Goal: Information Seeking & Learning: Learn about a topic

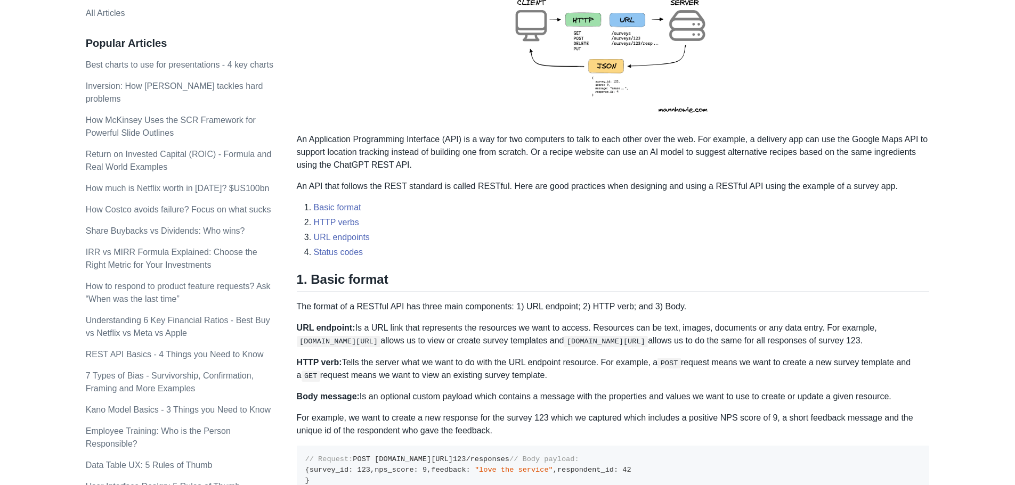
scroll to position [266, 0]
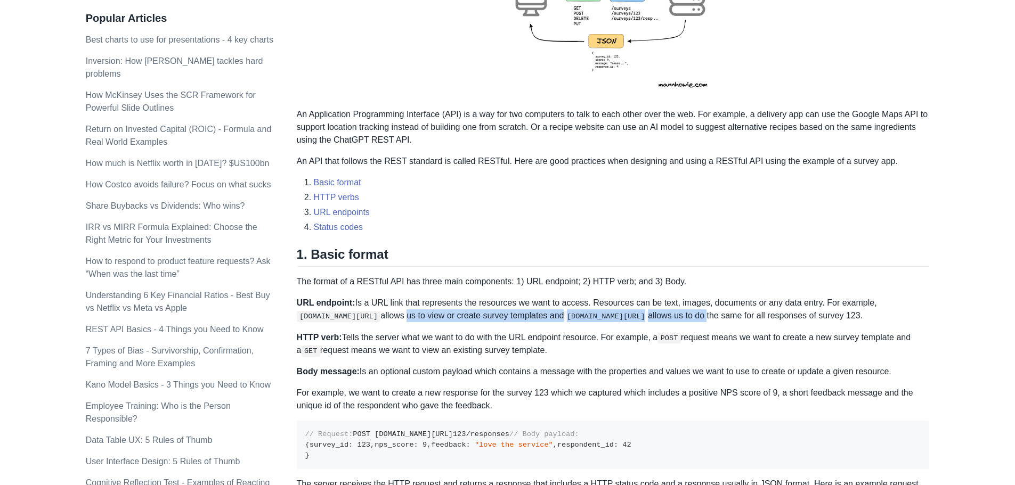
drag, startPoint x: 403, startPoint y: 319, endPoint x: 758, endPoint y: 314, distance: 355.5
click at [758, 314] on p "URL endpoint: Is a URL link that represents the resources we want to access. Re…" at bounding box center [613, 310] width 633 height 26
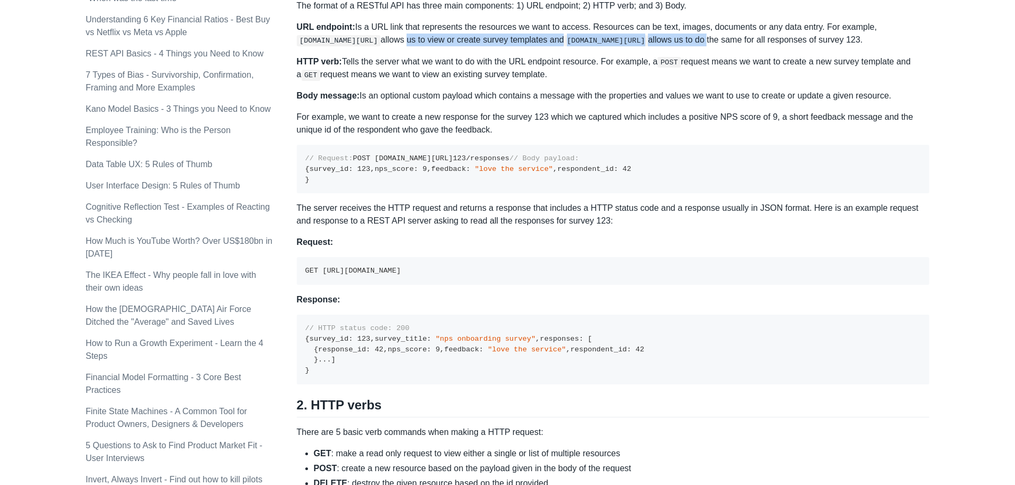
scroll to position [586, 0]
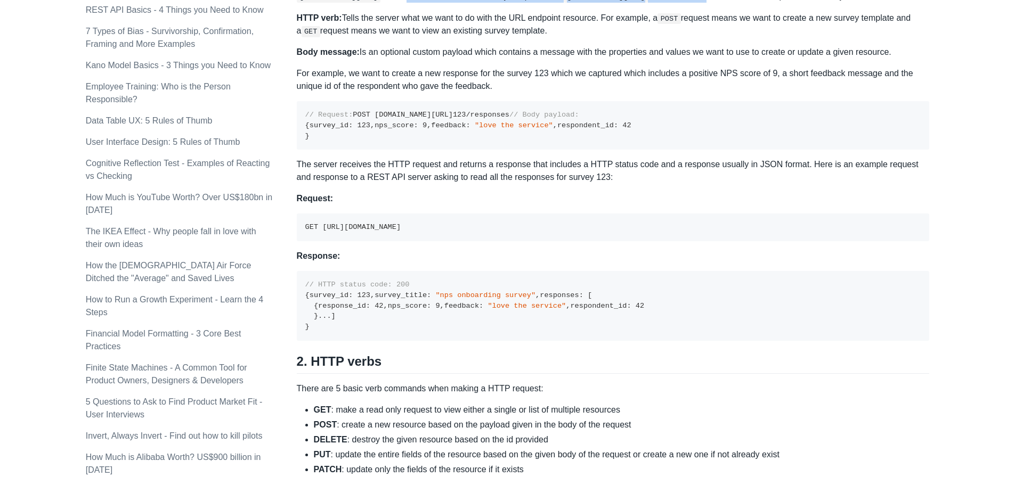
drag, startPoint x: 492, startPoint y: 303, endPoint x: 320, endPoint y: 298, distance: 172.2
click at [320, 241] on pre "GET [URL][DOMAIN_NAME]" at bounding box center [613, 228] width 633 height 28
copy code "[URL][DOMAIN_NAME]"
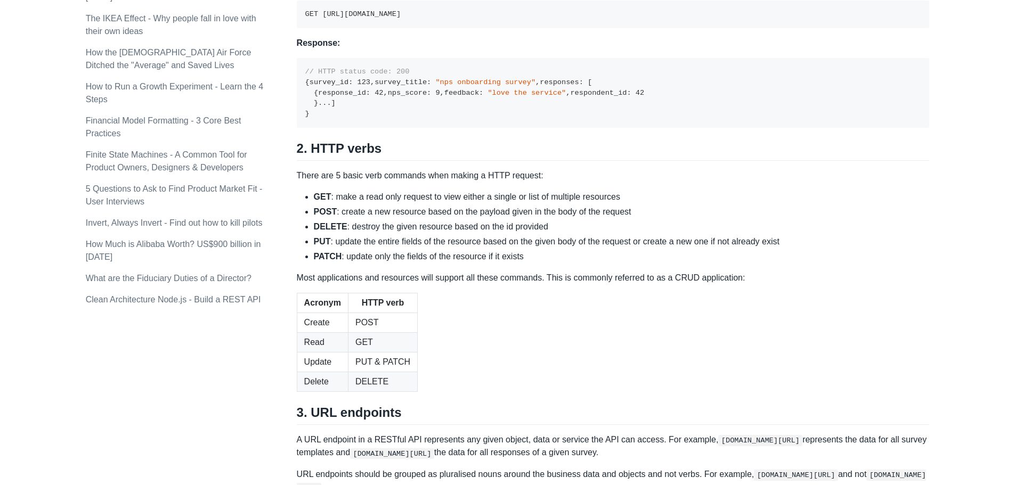
scroll to position [906, 0]
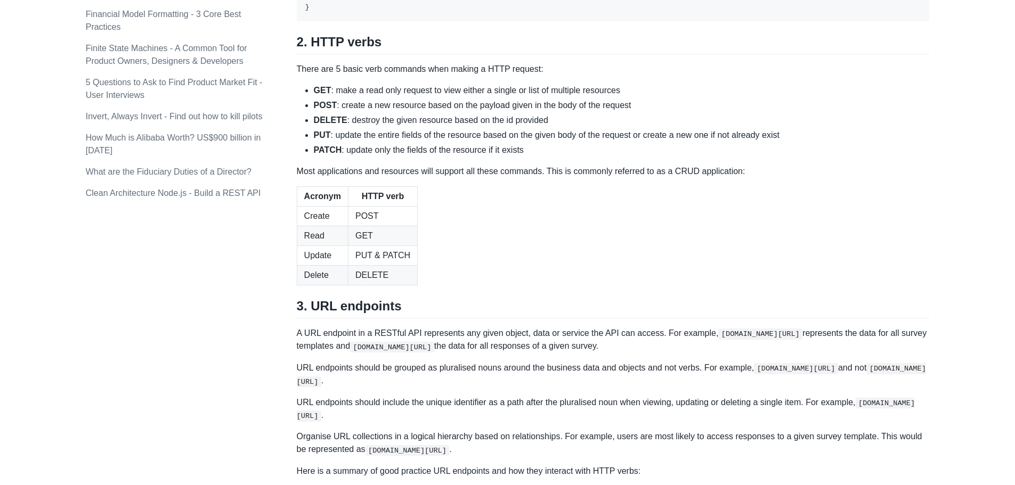
click at [433, 286] on table "Acronym HTTP verb Create POST Read GET Update PUT & PATCH Delete DELETE" at bounding box center [613, 236] width 633 height 99
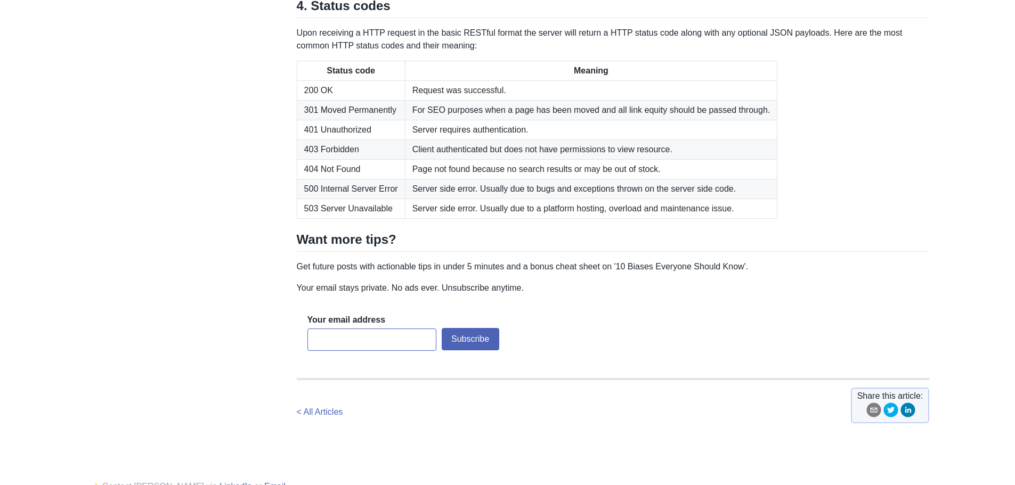
scroll to position [1545, 0]
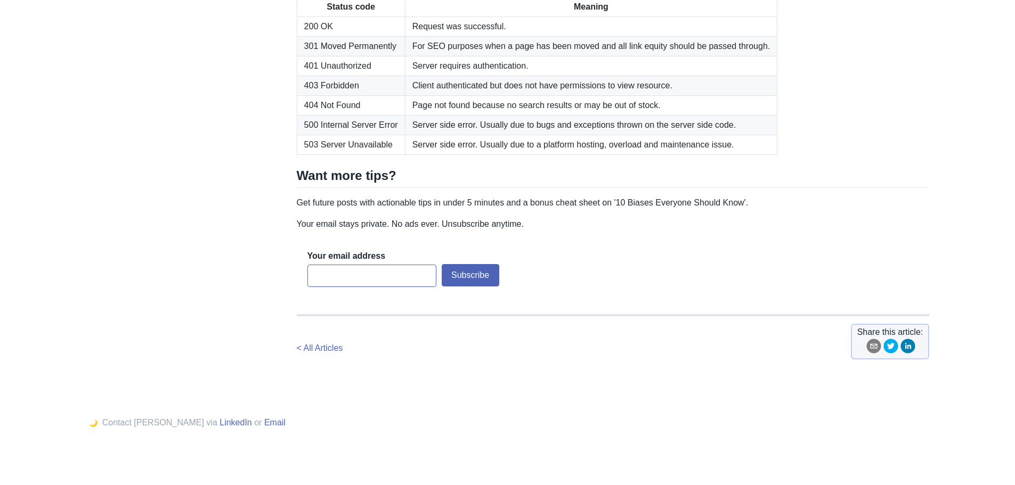
scroll to position [1615, 0]
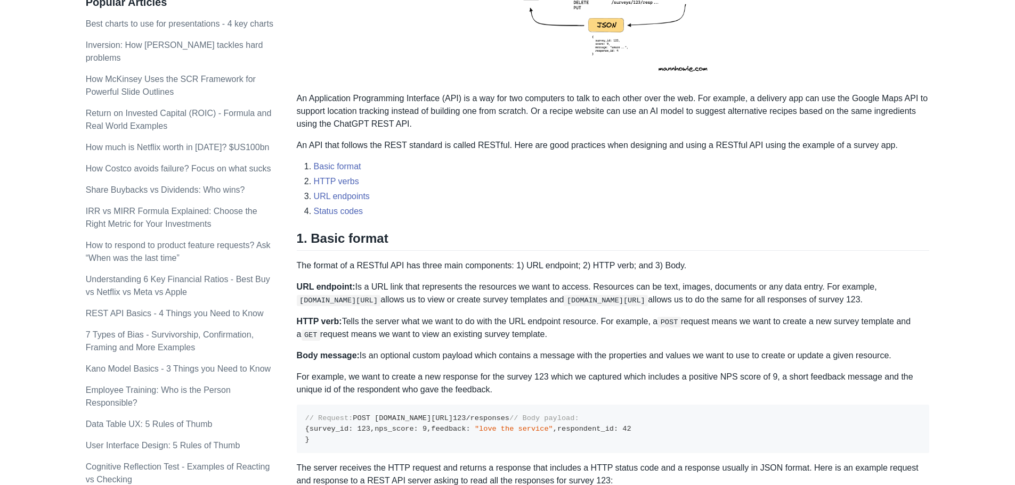
scroll to position [229, 0]
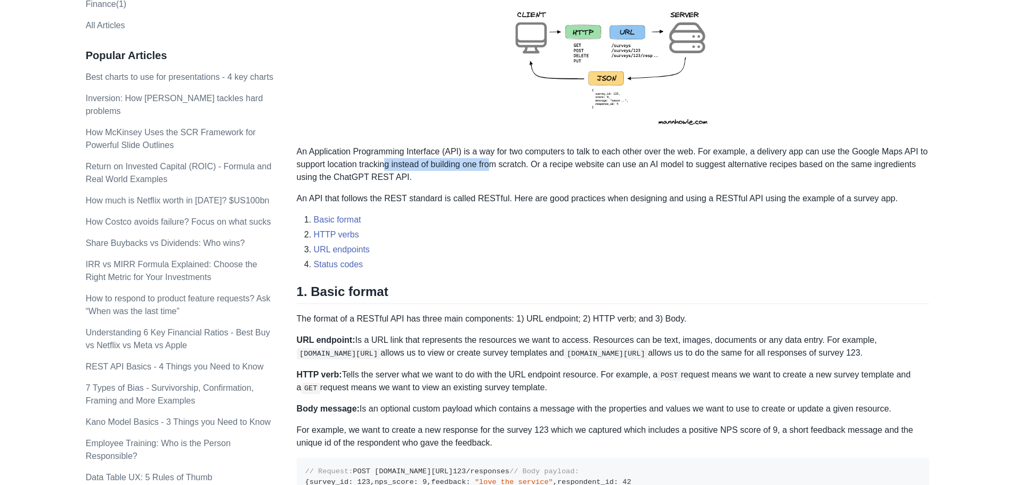
drag, startPoint x: 387, startPoint y: 170, endPoint x: 491, endPoint y: 166, distance: 104.5
click at [491, 166] on p "An Application Programming Interface (API) is a way for two computers to talk t…" at bounding box center [613, 164] width 633 height 38
drag, startPoint x: 576, startPoint y: 169, endPoint x: 634, endPoint y: 167, distance: 58.1
click at [634, 167] on p "An Application Programming Interface (API) is a way for two computers to talk t…" at bounding box center [613, 164] width 633 height 38
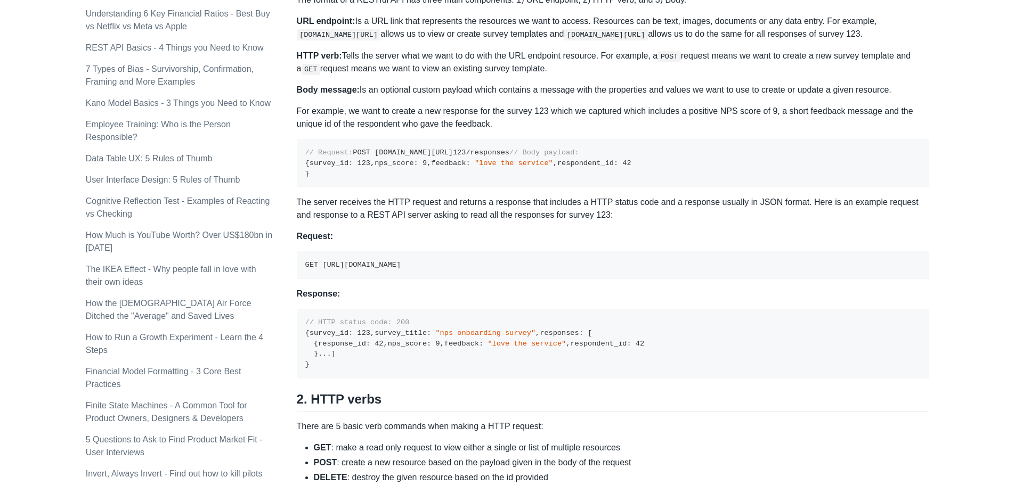
scroll to position [549, 0]
drag, startPoint x: 315, startPoint y: 246, endPoint x: 306, endPoint y: 191, distance: 55.6
click at [306, 187] on pre "// Request: POST [DOMAIN_NAME][URL] 123 /responses // Body payload: { survey_id…" at bounding box center [613, 163] width 633 height 48
click at [321, 261] on div "A REST API is the most common standard used between Clients (a person or applic…" at bounding box center [613, 416] width 633 height 1597
drag, startPoint x: 312, startPoint y: 252, endPoint x: 305, endPoint y: 193, distance: 59.6
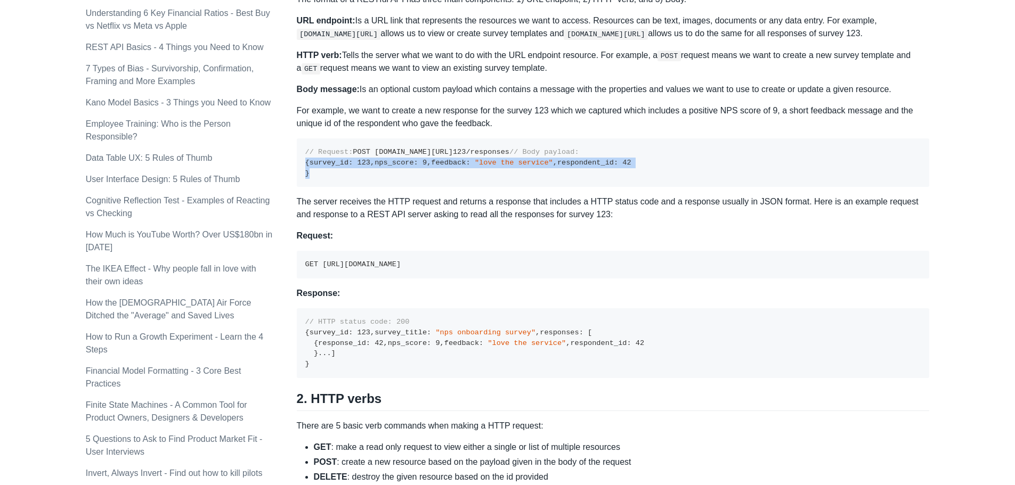
click at [305, 187] on pre "// Request: POST [DOMAIN_NAME][URL] 123 /responses // Body payload: { survey_id…" at bounding box center [613, 163] width 633 height 48
click at [322, 261] on div "A REST API is the most common standard used between Clients (a person or applic…" at bounding box center [613, 416] width 633 height 1597
drag, startPoint x: 312, startPoint y: 254, endPoint x: 301, endPoint y: 195, distance: 59.7
click at [301, 187] on pre "// Request: POST [DOMAIN_NAME][URL] 123 /responses // Body payload: { survey_id…" at bounding box center [613, 163] width 633 height 48
click at [413, 187] on pre "// Request: POST [DOMAIN_NAME][URL] 123 /responses // Body payload: { survey_id…" at bounding box center [613, 163] width 633 height 48
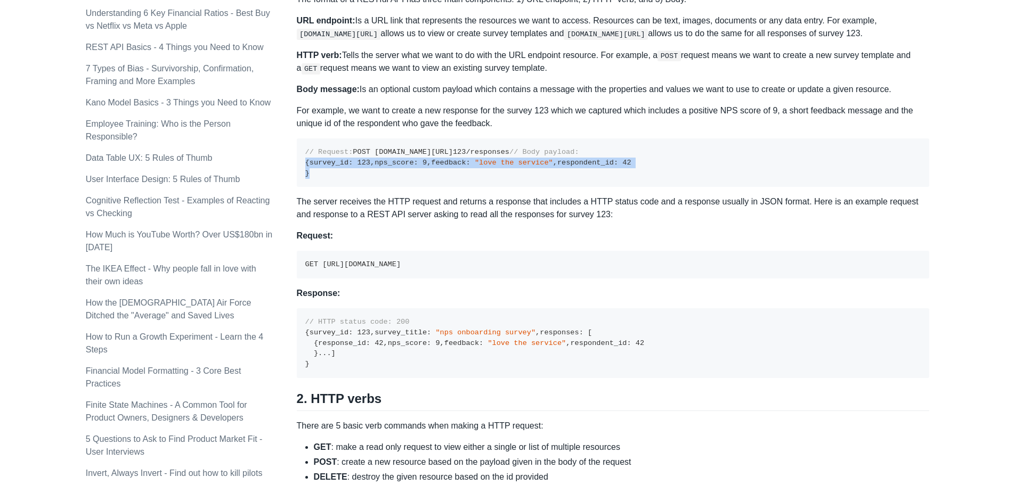
drag, startPoint x: 321, startPoint y: 251, endPoint x: 299, endPoint y: 193, distance: 61.6
click at [299, 187] on pre "// Request: POST [DOMAIN_NAME][URL] 123 /responses // Body payload: { survey_id…" at bounding box center [613, 163] width 633 height 48
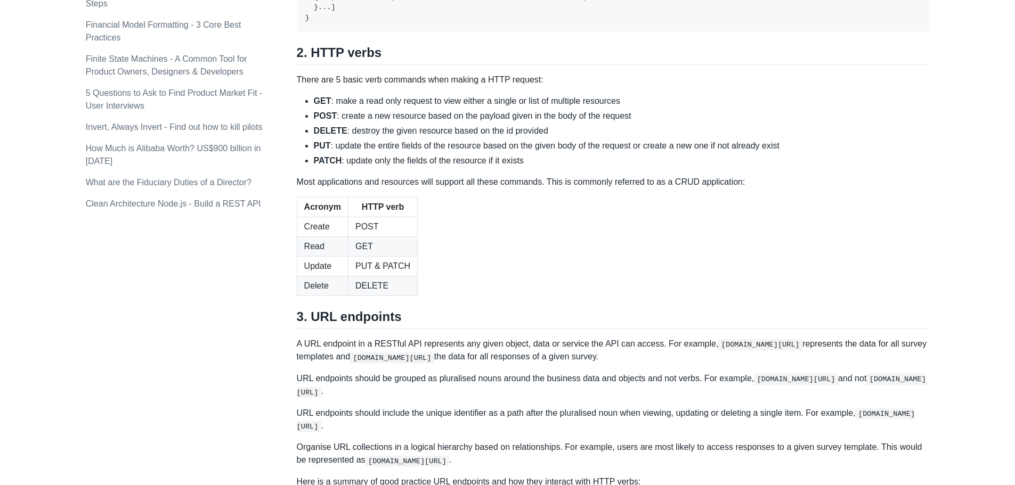
scroll to position [869, 0]
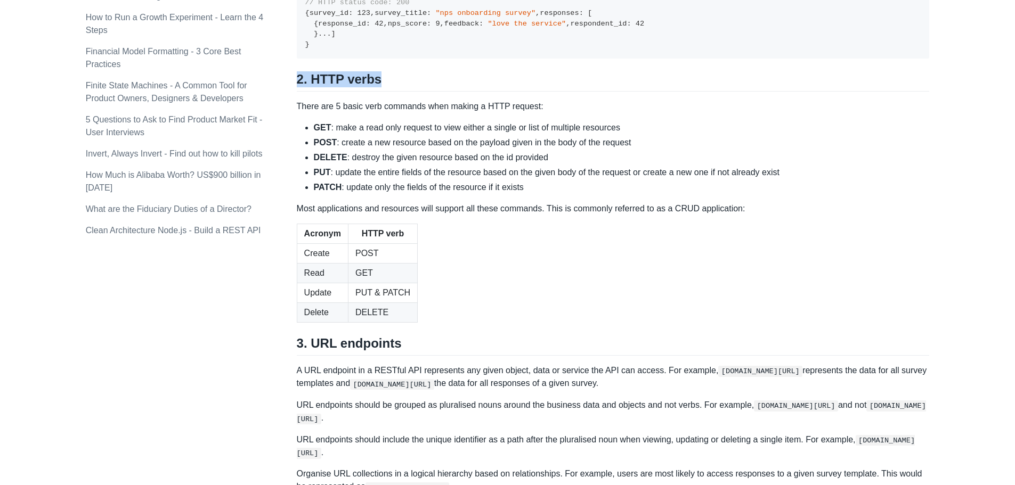
drag, startPoint x: 382, startPoint y: 249, endPoint x: 297, endPoint y: 248, distance: 84.2
click at [297, 92] on h2 "2. HTTP verbs" at bounding box center [613, 81] width 633 height 20
click at [374, 92] on h2 "2. HTTP verbs" at bounding box center [613, 81] width 633 height 20
drag, startPoint x: 375, startPoint y: 247, endPoint x: 300, endPoint y: 246, distance: 74.6
click at [300, 92] on h2 "2. HTTP verbs" at bounding box center [613, 81] width 633 height 20
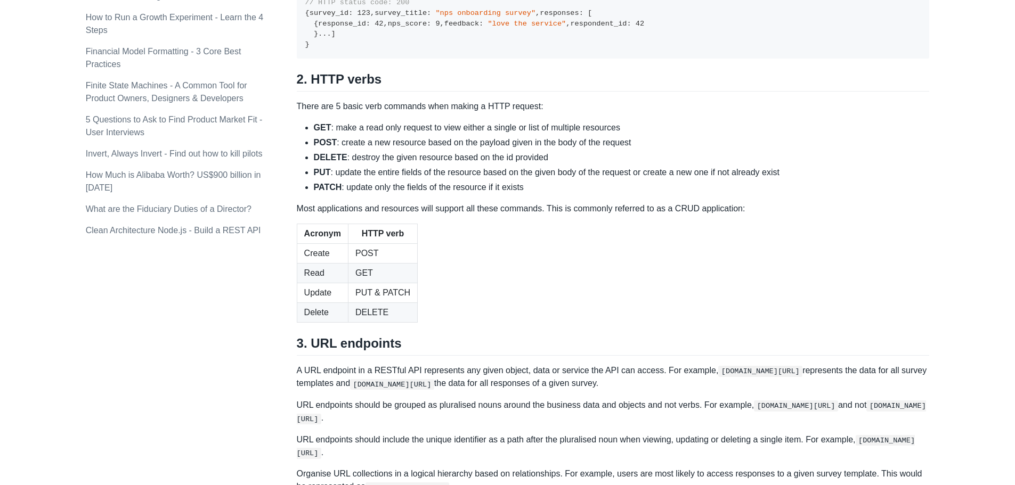
click at [388, 113] on p "There are 5 basic verb commands when making a HTTP request:" at bounding box center [613, 106] width 633 height 13
drag, startPoint x: 382, startPoint y: 249, endPoint x: 297, endPoint y: 249, distance: 84.2
click at [297, 92] on h2 "2. HTTP verbs" at bounding box center [613, 81] width 633 height 20
click at [422, 92] on h2 "2. HTTP verbs" at bounding box center [613, 81] width 633 height 20
drag, startPoint x: 321, startPoint y: 210, endPoint x: 327, endPoint y: 163, distance: 47.8
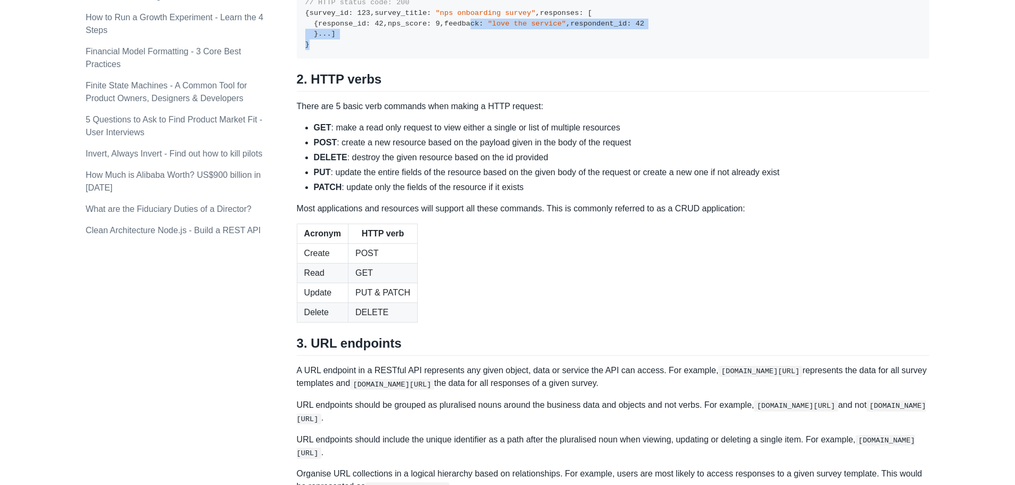
click at [327, 59] on pre "// HTTP status code: 200 { survey_id : 123 , survey_title : "nps onboarding sur…" at bounding box center [613, 24] width 633 height 70
click at [328, 59] on pre "// HTTP status code: 200 { survey_id : 123 , survey_title : "nps onboarding sur…" at bounding box center [613, 24] width 633 height 70
click at [362, 92] on h2 "2. HTTP verbs" at bounding box center [613, 81] width 633 height 20
drag, startPoint x: 369, startPoint y: 248, endPoint x: 310, endPoint y: 240, distance: 59.2
click at [310, 92] on h2 "2. HTTP verbs" at bounding box center [613, 81] width 633 height 20
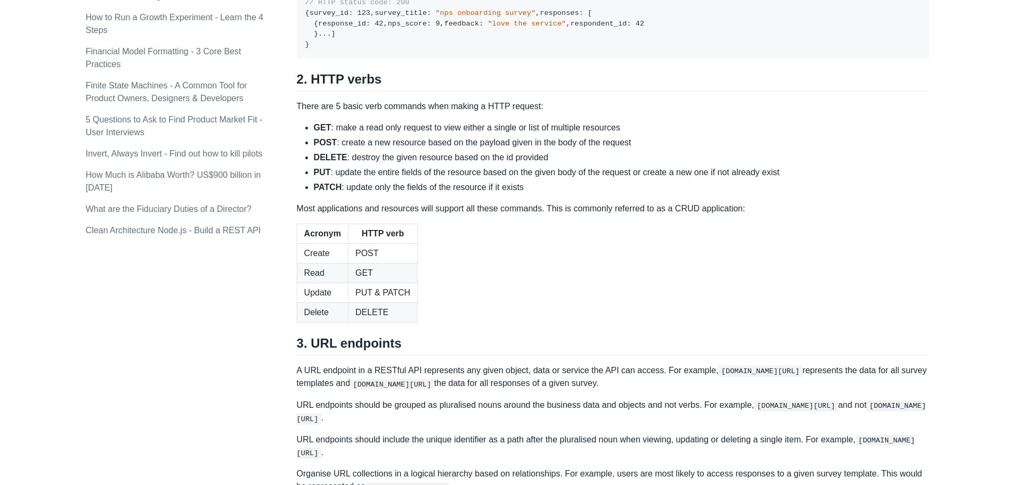
click at [324, 280] on div "A REST API is the most common standard used between Clients (a person or applic…" at bounding box center [613, 96] width 633 height 1597
drag, startPoint x: 305, startPoint y: 245, endPoint x: 379, endPoint y: 254, distance: 74.1
click at [379, 92] on h2 "2. HTTP verbs" at bounding box center [613, 81] width 633 height 20
click at [352, 134] on li "GET : make a read only request to view either a single or list of multiple reso…" at bounding box center [622, 127] width 616 height 13
click at [356, 134] on li "GET : make a read only request to view either a single or list of multiple reso…" at bounding box center [622, 127] width 616 height 13
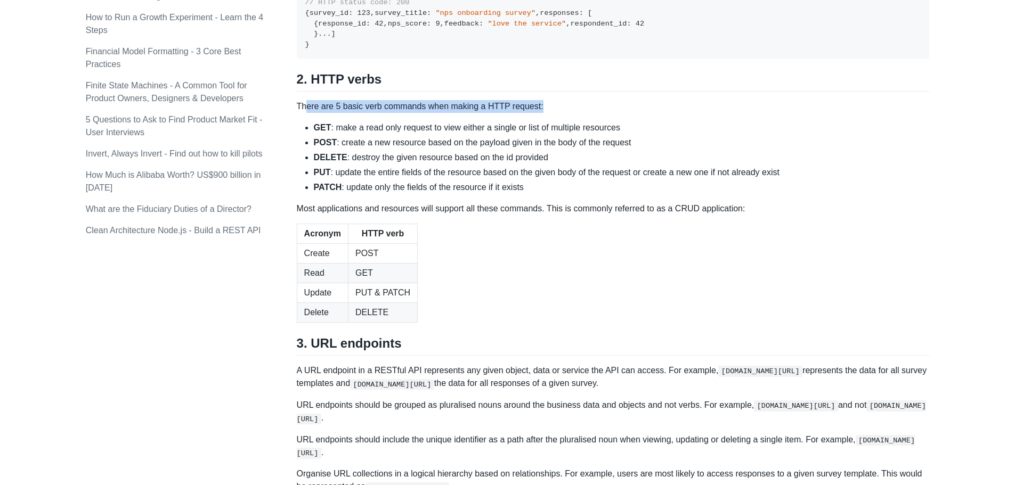
drag, startPoint x: 308, startPoint y: 271, endPoint x: 550, endPoint y: 273, distance: 241.9
click at [550, 113] on p "There are 5 basic verb commands when making a HTTP request:" at bounding box center [613, 106] width 633 height 13
click at [325, 48] on code "// HTTP status code: 200 { survey_id : 123 , survey_title : "nps onboarding sur…" at bounding box center [474, 23] width 339 height 50
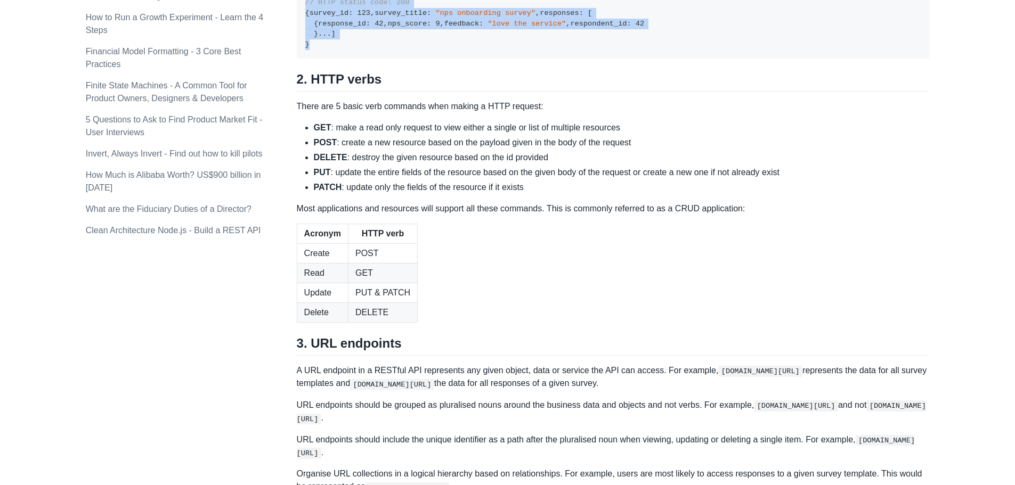
drag, startPoint x: 304, startPoint y: 75, endPoint x: 349, endPoint y: 210, distance: 142.7
click at [349, 59] on pre "// HTTP status code: 200 { survey_id : 123 , survey_title : "nps onboarding sur…" at bounding box center [613, 24] width 633 height 70
drag, startPoint x: 325, startPoint y: 216, endPoint x: 302, endPoint y: 81, distance: 136.7
click at [302, 59] on pre "// HTTP status code: 200 { survey_id : 123 , survey_title : "nps onboarding sur…" at bounding box center [613, 24] width 633 height 70
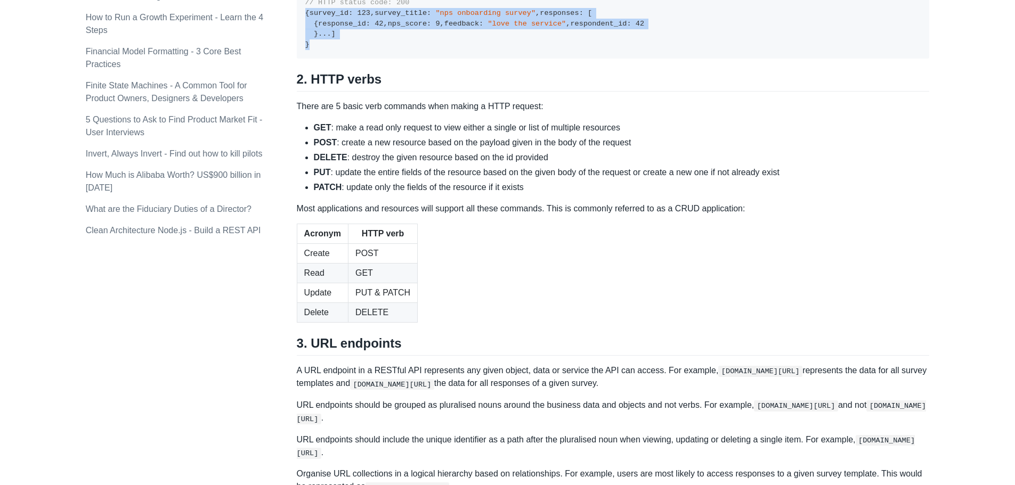
click at [343, 59] on pre "// HTTP status code: 200 { survey_id : 123 , survey_title : "nps onboarding sur…" at bounding box center [613, 24] width 633 height 70
drag, startPoint x: 322, startPoint y: 220, endPoint x: 304, endPoint y: 80, distance: 140.8
click at [304, 59] on pre "// HTTP status code: 200 { survey_id : 123 , survey_title : "nps onboarding sur…" at bounding box center [613, 24] width 633 height 70
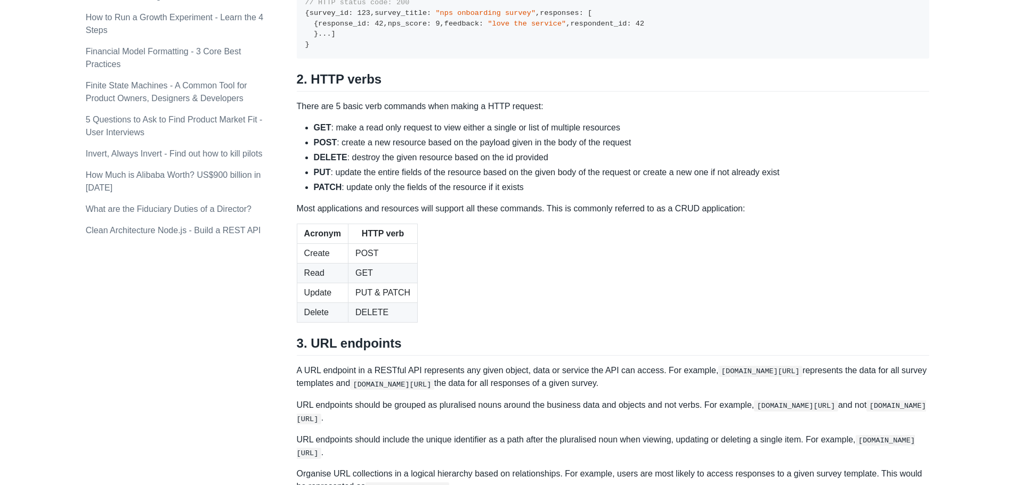
drag, startPoint x: 334, startPoint y: 233, endPoint x: 358, endPoint y: 224, distance: 25.5
click at [335, 233] on div "A REST API is the most common standard used between Clients (a person or applic…" at bounding box center [613, 96] width 633 height 1597
click at [299, 194] on ul "GET : make a read only request to view either a single or list of multiple reso…" at bounding box center [613, 157] width 633 height 72
drag, startPoint x: 294, startPoint y: 274, endPoint x: 427, endPoint y: 267, distance: 132.9
click at [427, 267] on div "Topics product (28) finance (28) management (23) engineering (14) marketing (10…" at bounding box center [508, 150] width 844 height 1908
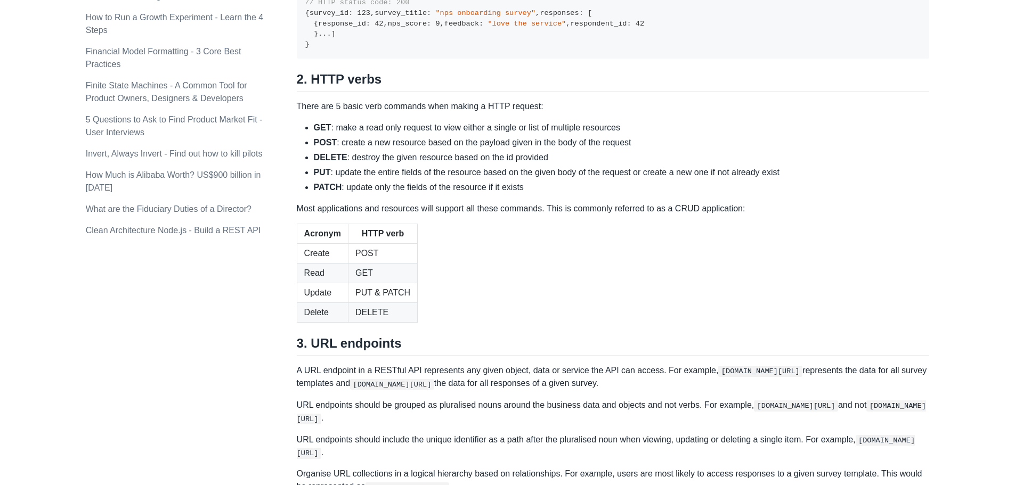
click at [419, 281] on div "A REST API is the most common standard used between Clients (a person or applic…" at bounding box center [613, 96] width 633 height 1597
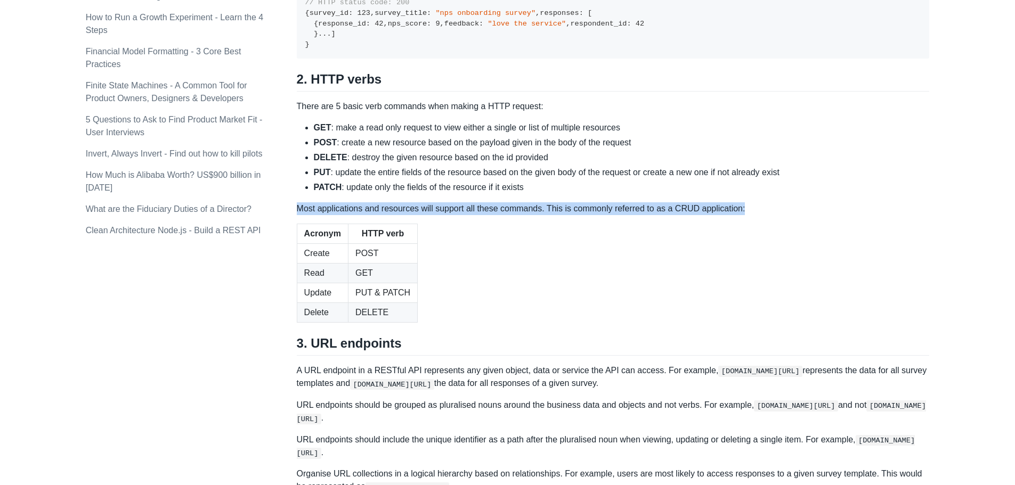
drag, startPoint x: 743, startPoint y: 377, endPoint x: 298, endPoint y: 372, distance: 445.0
click at [298, 215] on p "Most applications and resources will support all these commands. This is common…" at bounding box center [613, 208] width 633 height 13
click at [744, 215] on p "Most applications and resources will support all these commands. This is common…" at bounding box center [613, 208] width 633 height 13
drag, startPoint x: 743, startPoint y: 377, endPoint x: 397, endPoint y: 367, distance: 346.5
click at [398, 367] on div "A REST API is the most common standard used between Clients (a person or applic…" at bounding box center [613, 96] width 633 height 1597
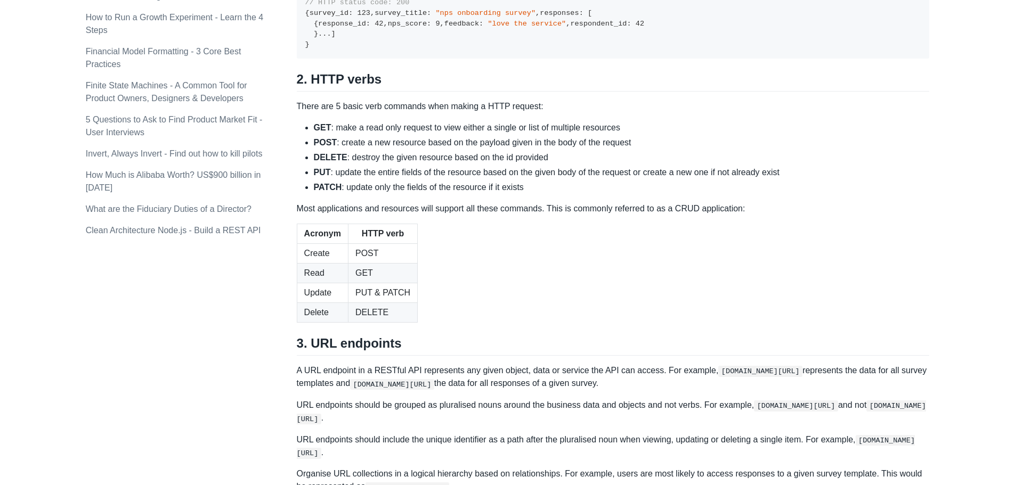
click at [487, 92] on h2 "2. HTTP verbs" at bounding box center [613, 81] width 633 height 20
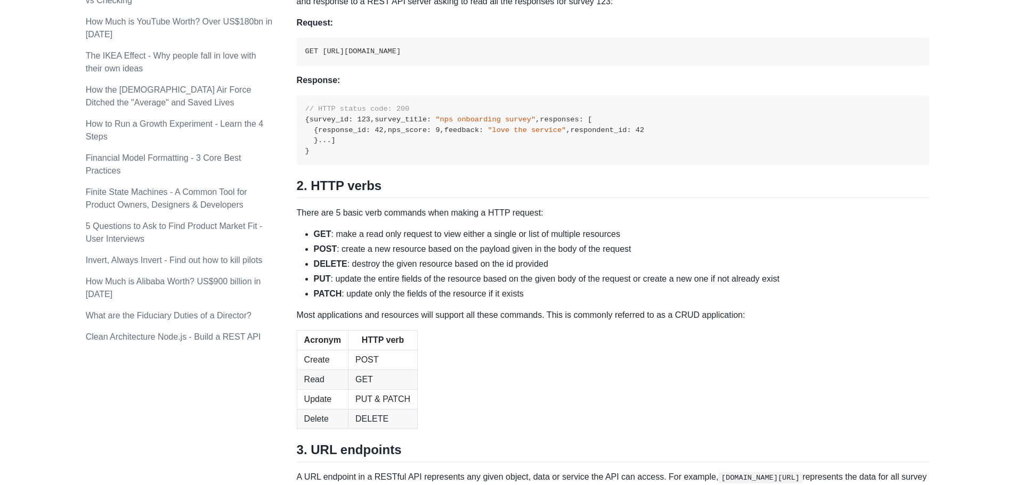
scroll to position [815, 0]
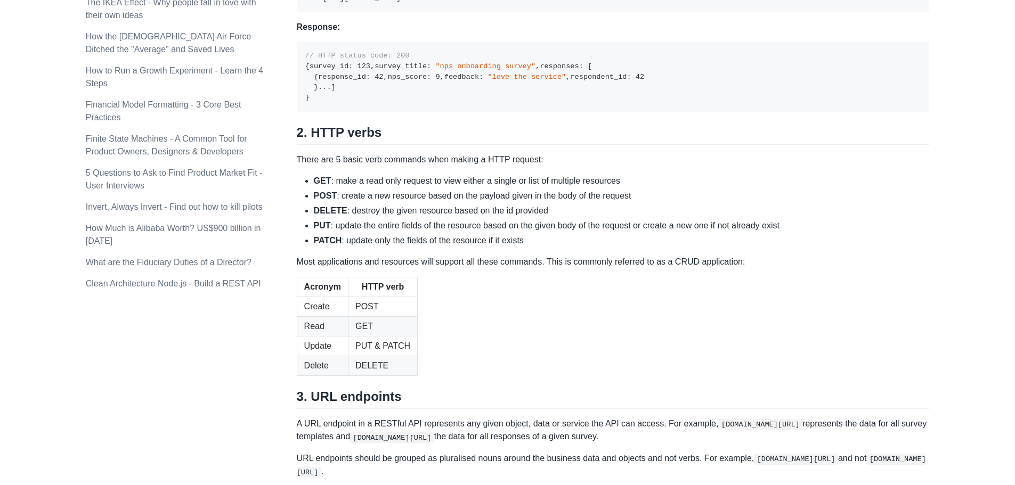
drag, startPoint x: 315, startPoint y: 148, endPoint x: 416, endPoint y: 148, distance: 100.7
click at [316, 102] on code "// HTTP status code: 200 { survey_id : 123 , survey_title : "nps onboarding sur…" at bounding box center [474, 77] width 339 height 50
click at [416, 112] on pre "// HTTP status code: 200 { survey_id : 123 , survey_title : "nps onboarding sur…" at bounding box center [613, 77] width 633 height 70
click at [435, 70] on span ""nps onboarding survey"" at bounding box center [485, 66] width 100 height 8
drag, startPoint x: 324, startPoint y: 152, endPoint x: 382, endPoint y: 150, distance: 58.1
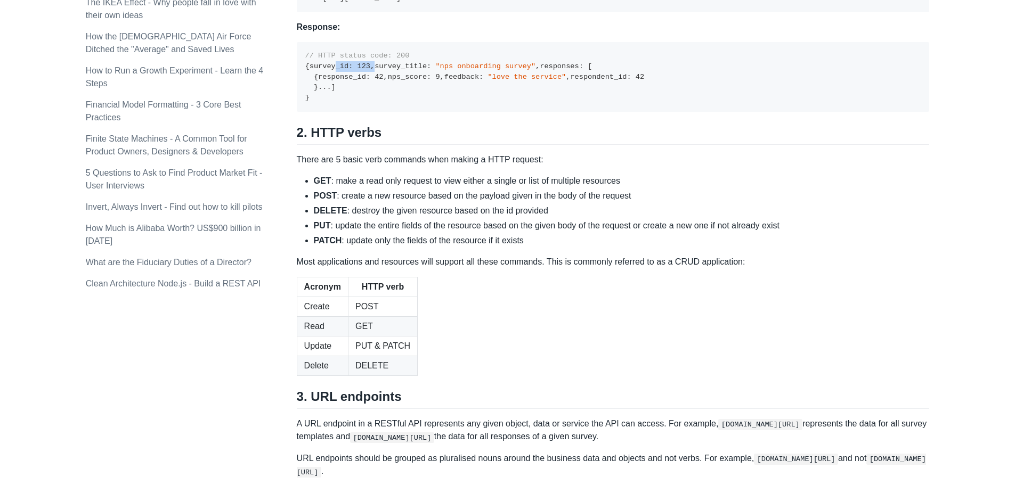
click at [382, 112] on pre "// HTTP status code: 200 { survey_id : 123 , survey_title : "nps onboarding sur…" at bounding box center [613, 77] width 633 height 70
drag, startPoint x: 319, startPoint y: 161, endPoint x: 437, endPoint y: 159, distance: 117.8
click at [437, 102] on code "// HTTP status code: 200 { survey_id : 123 , survey_title : "nps onboarding sur…" at bounding box center [474, 77] width 339 height 50
click at [488, 81] on span ""love the service"" at bounding box center [527, 77] width 78 height 8
drag, startPoint x: 318, startPoint y: 149, endPoint x: 395, endPoint y: 147, distance: 76.8
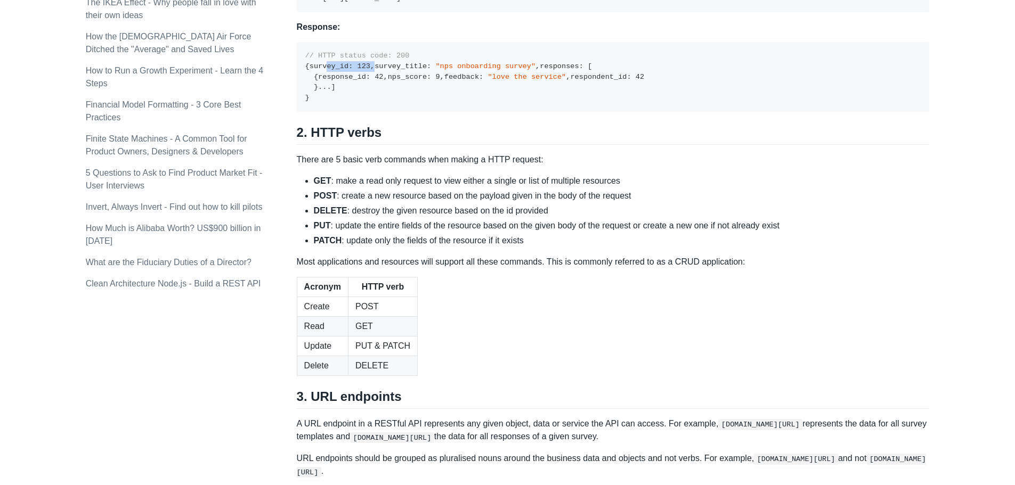
click at [395, 112] on pre "// HTTP status code: 200 { survey_id : 123 , survey_title : "nps onboarding sur…" at bounding box center [613, 77] width 633 height 70
drag, startPoint x: 401, startPoint y: 226, endPoint x: 322, endPoint y: 221, distance: 78.5
click at [322, 112] on pre "// HTTP status code: 200 { survey_id : 123 , survey_title : "nps onboarding sur…" at bounding box center [613, 77] width 633 height 70
click at [350, 112] on pre "// HTTP status code: 200 { survey_id : 123 , survey_title : "nps onboarding sur…" at bounding box center [613, 77] width 633 height 70
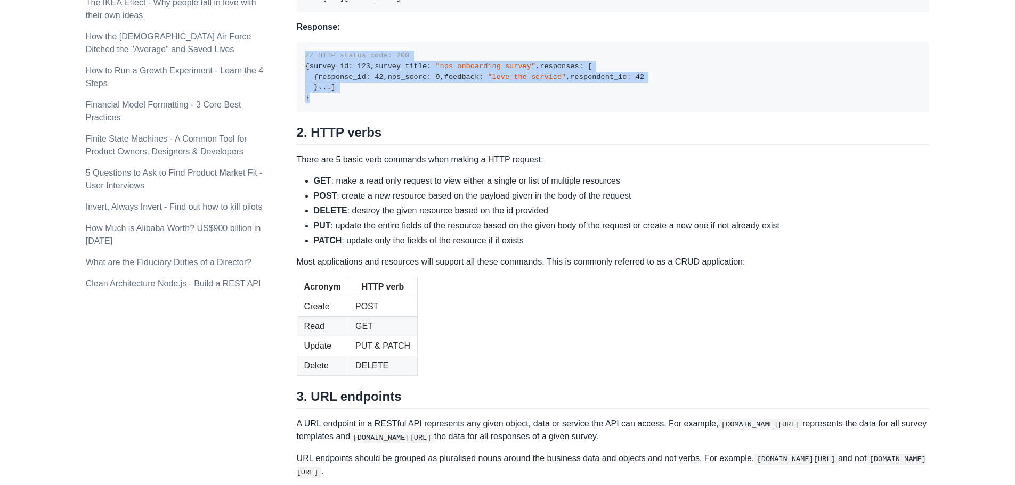
drag, startPoint x: 314, startPoint y: 265, endPoint x: 303, endPoint y: 129, distance: 136.4
click at [303, 112] on pre "// HTTP status code: 200 { survey_id : 123 , survey_title : "nps onboarding sur…" at bounding box center [613, 77] width 633 height 70
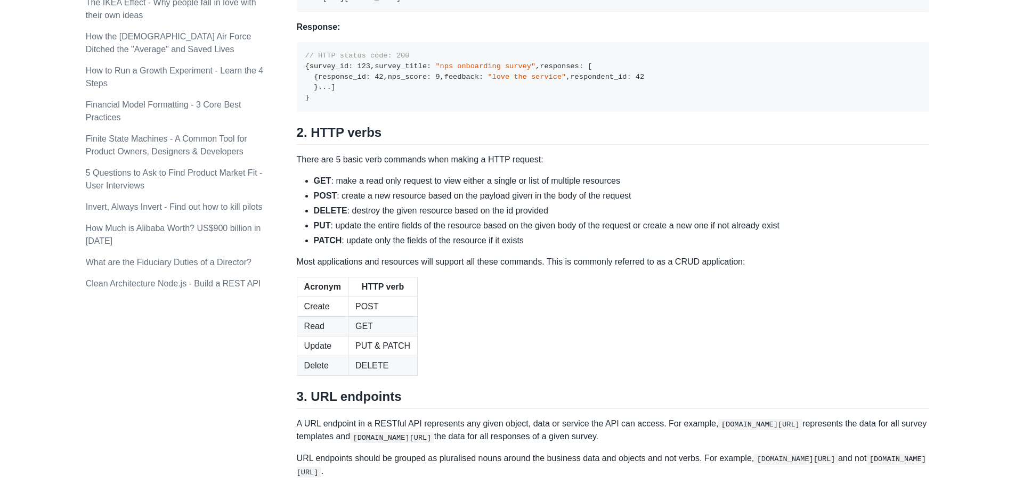
click at [327, 285] on div "A REST API is the most common standard used between Clients (a person or applic…" at bounding box center [613, 149] width 633 height 1597
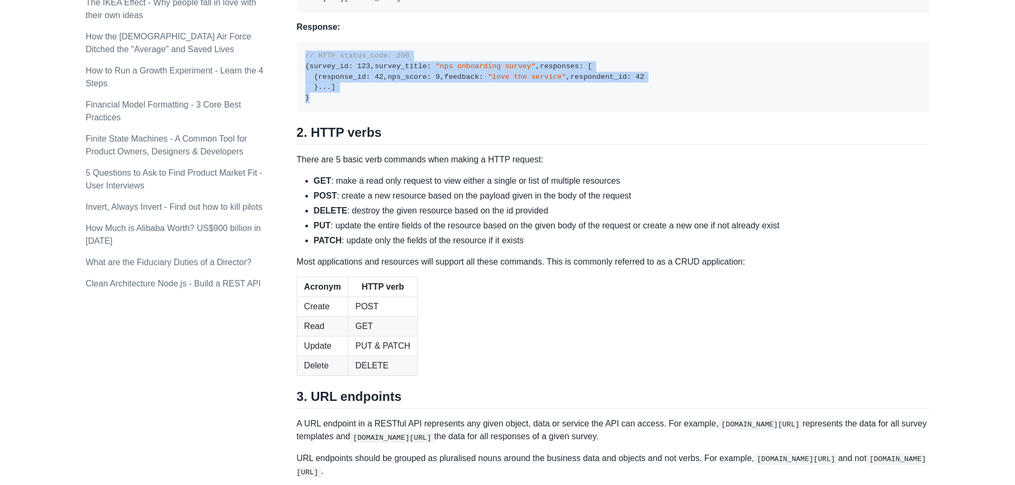
drag, startPoint x: 308, startPoint y: 272, endPoint x: 302, endPoint y: 126, distance: 146.7
click at [302, 112] on pre "// HTTP status code: 200 { survey_id : 123 , survey_title : "nps onboarding sur…" at bounding box center [613, 77] width 633 height 70
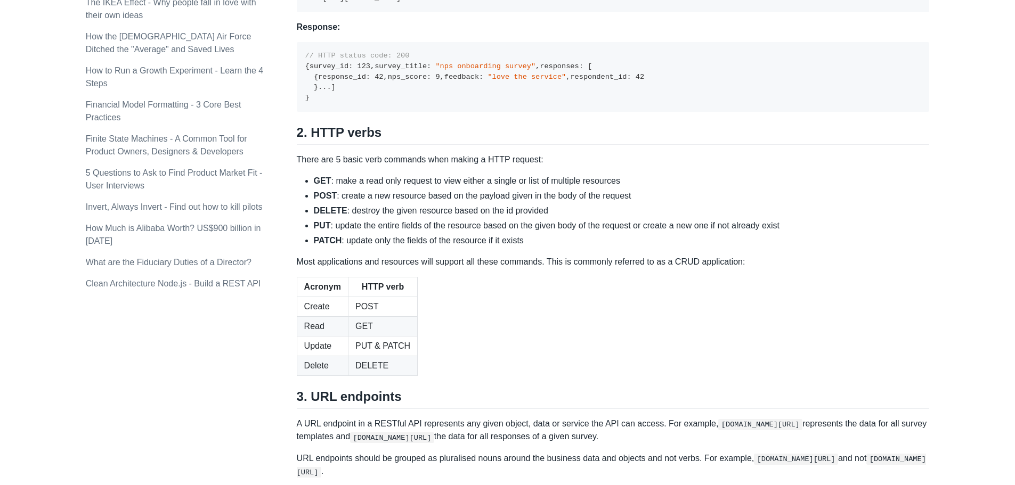
click at [442, 284] on div "A REST API is the most common standard used between Clients (a person or applic…" at bounding box center [613, 149] width 633 height 1597
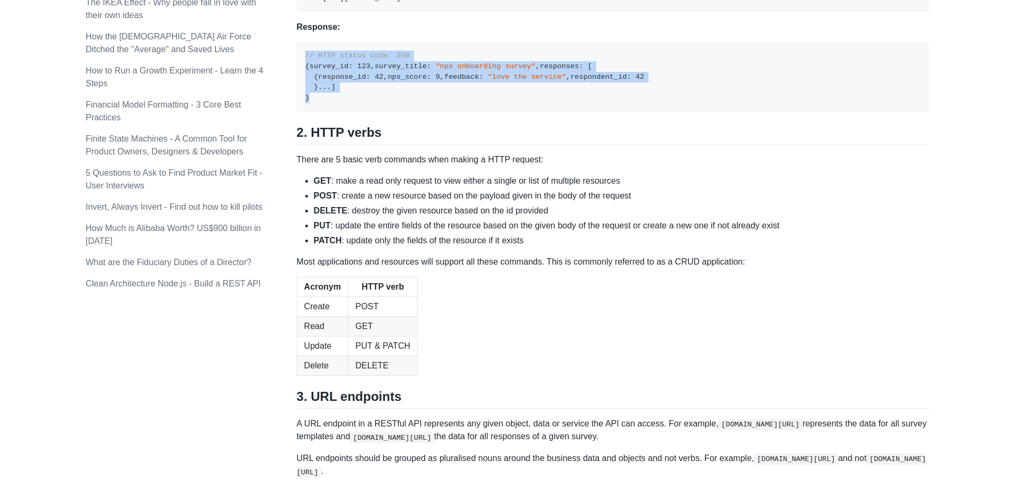
drag, startPoint x: 301, startPoint y: 129, endPoint x: 315, endPoint y: 264, distance: 135.0
click at [315, 112] on pre "// HTTP status code: 200 { survey_id : 123 , survey_title : "nps onboarding sur…" at bounding box center [613, 77] width 633 height 70
click at [375, 112] on pre "// HTTP status code: 200 { survey_id : 123 , survey_title : "nps onboarding sur…" at bounding box center [613, 77] width 633 height 70
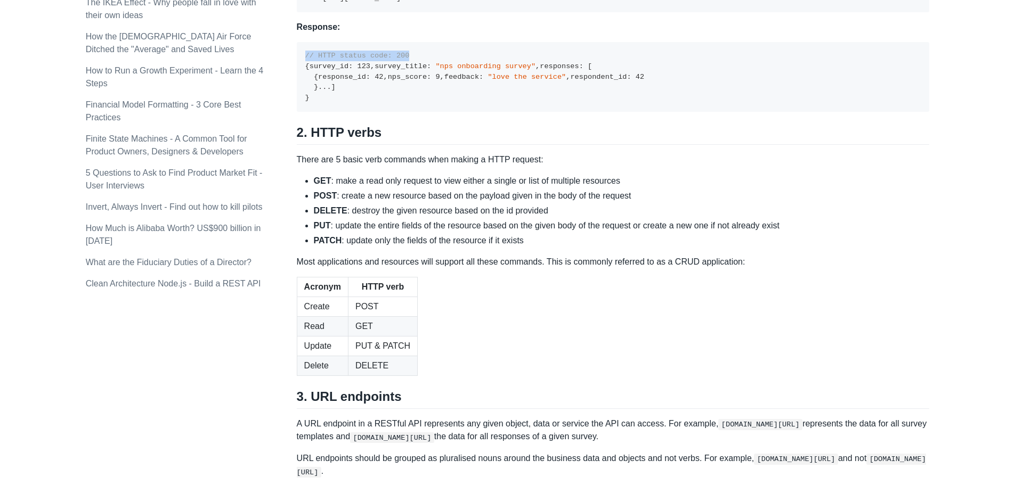
drag, startPoint x: 303, startPoint y: 128, endPoint x: 414, endPoint y: 125, distance: 110.9
click at [414, 112] on pre "// HTTP status code: 200 { survey_id : 123 , survey_title : "nps onboarding sur…" at bounding box center [613, 77] width 633 height 70
click at [350, 112] on pre "// HTTP status code: 200 { survey_id : 123 , survey_title : "nps onboarding sur…" at bounding box center [613, 77] width 633 height 70
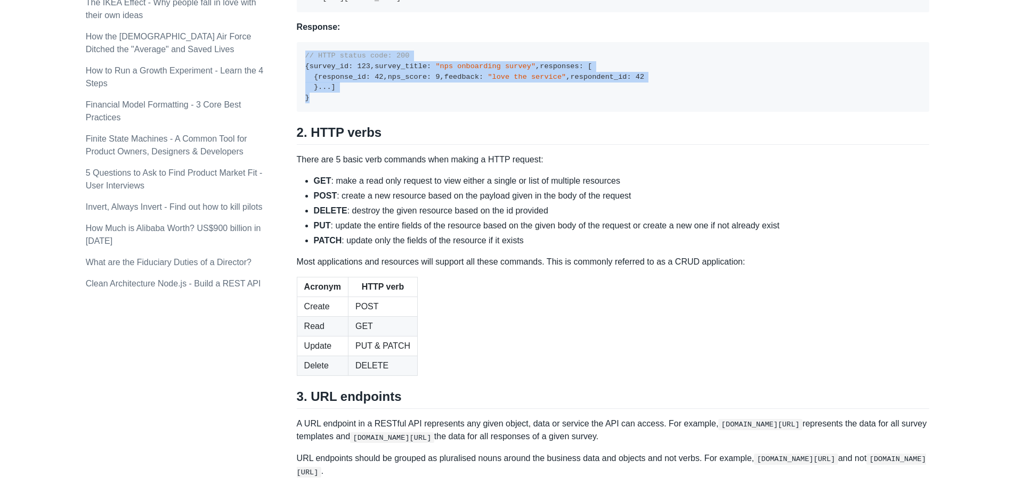
drag, startPoint x: 324, startPoint y: 270, endPoint x: 306, endPoint y: 124, distance: 146.6
click at [306, 112] on pre "// HTTP status code: 200 { survey_id : 123 , survey_title : "nps onboarding sur…" at bounding box center [613, 77] width 633 height 70
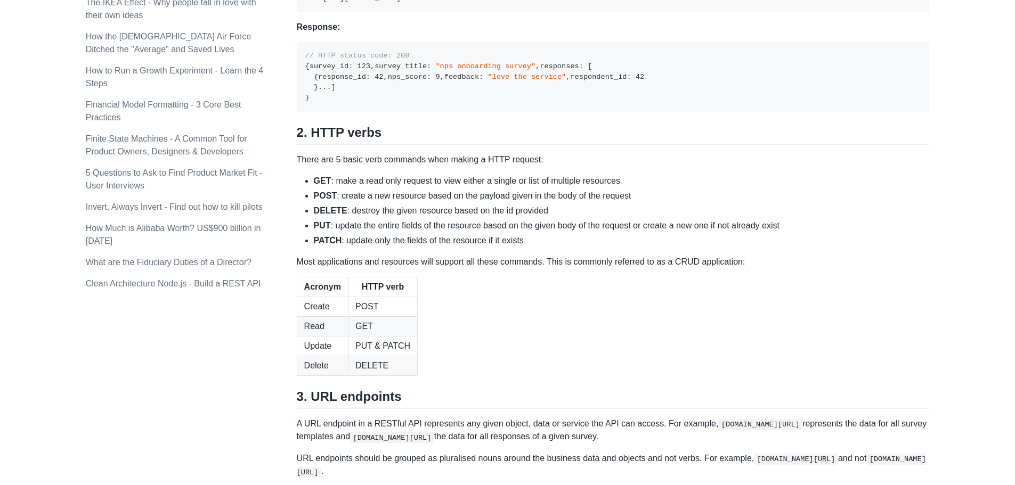
click at [291, 315] on div "Topics product (28) finance (28) management (23) engineering (14) marketing (10…" at bounding box center [508, 203] width 844 height 1908
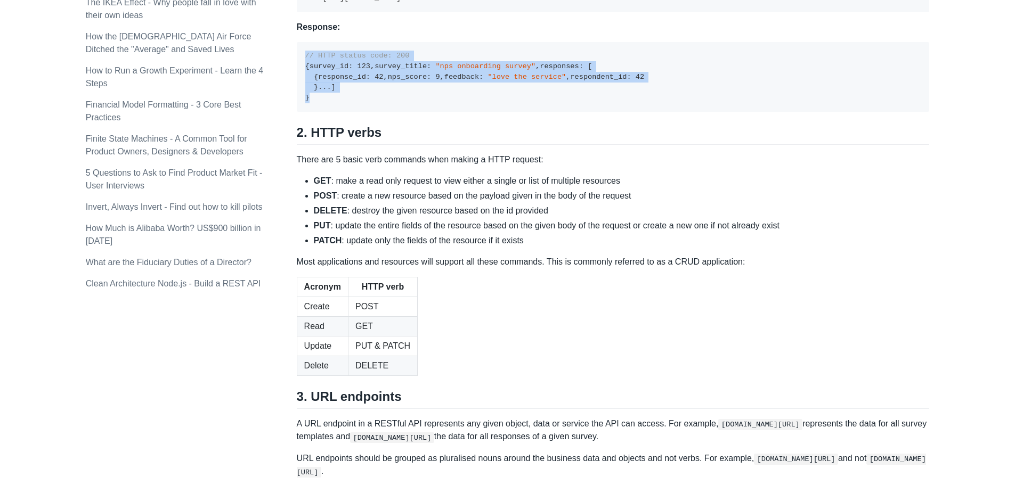
drag, startPoint x: 308, startPoint y: 271, endPoint x: 303, endPoint y: 128, distance: 142.4
click at [303, 112] on pre "// HTTP status code: 200 { survey_id : 123 , survey_title : "nps onboarding sur…" at bounding box center [613, 77] width 633 height 70
click at [401, 112] on pre "// HTTP status code: 200 { survey_id : 123 , survey_title : "nps onboarding sur…" at bounding box center [613, 77] width 633 height 70
drag, startPoint x: 313, startPoint y: 268, endPoint x: 300, endPoint y: 128, distance: 140.7
click at [300, 112] on pre "// HTTP status code: 200 { survey_id : 123 , survey_title : "nps onboarding sur…" at bounding box center [613, 77] width 633 height 70
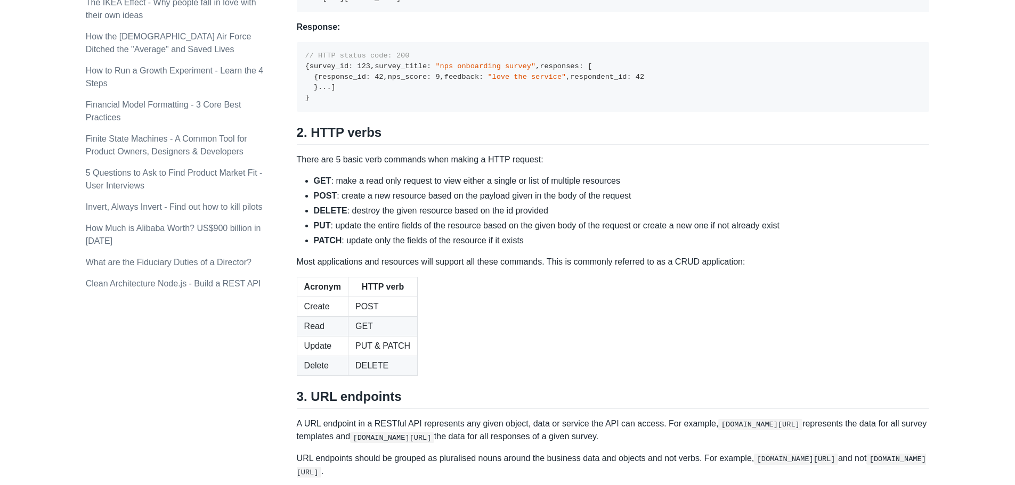
click at [298, 145] on h2 "2. HTTP verbs" at bounding box center [613, 135] width 633 height 20
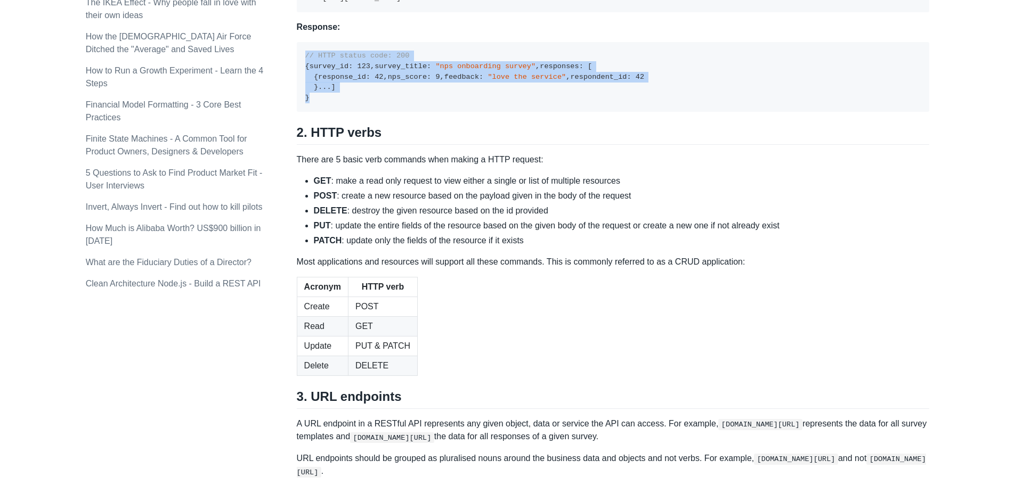
drag, startPoint x: 311, startPoint y: 271, endPoint x: 306, endPoint y: 126, distance: 145.0
click at [306, 112] on pre "// HTTP status code: 200 { survey_id : 123 , survey_title : "nps onboarding sur…" at bounding box center [613, 77] width 633 height 70
click at [326, 112] on pre "// HTTP status code: 200 { survey_id : 123 , survey_title : "nps onboarding sur…" at bounding box center [613, 77] width 633 height 70
drag, startPoint x: 310, startPoint y: 265, endPoint x: 302, endPoint y: 122, distance: 143.0
click at [302, 112] on pre "// HTTP status code: 200 { survey_id : 123 , survey_title : "nps onboarding sur…" at bounding box center [613, 77] width 633 height 70
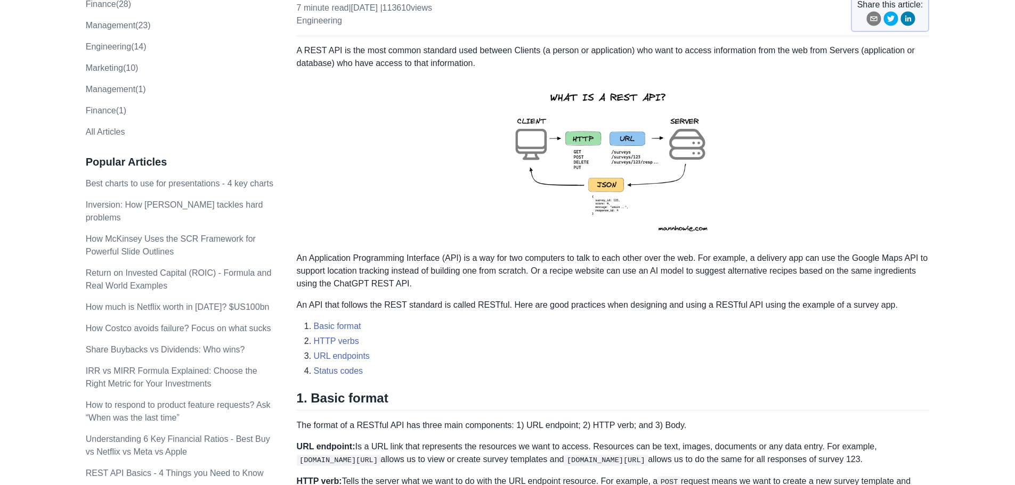
scroll to position [69, 0]
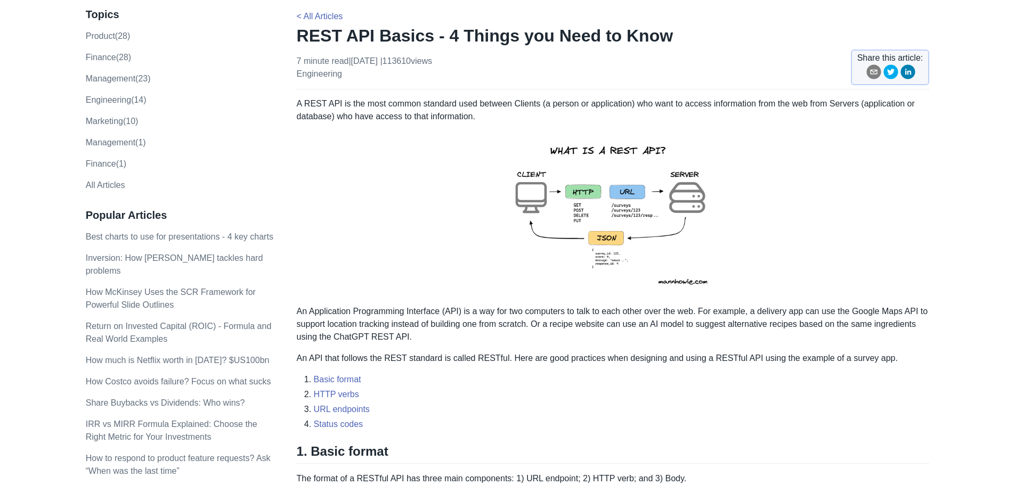
drag, startPoint x: 27, startPoint y: 385, endPoint x: 46, endPoint y: 381, distance: 19.0
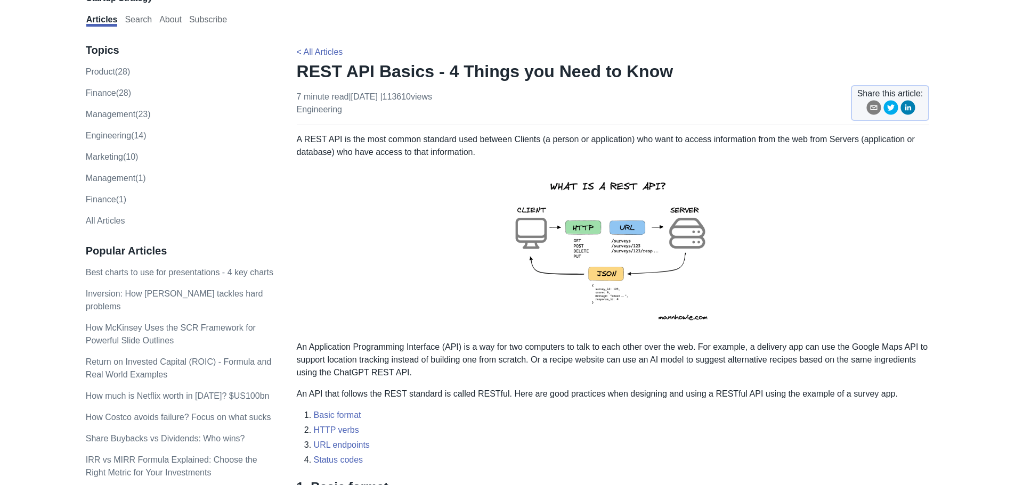
scroll to position [16, 0]
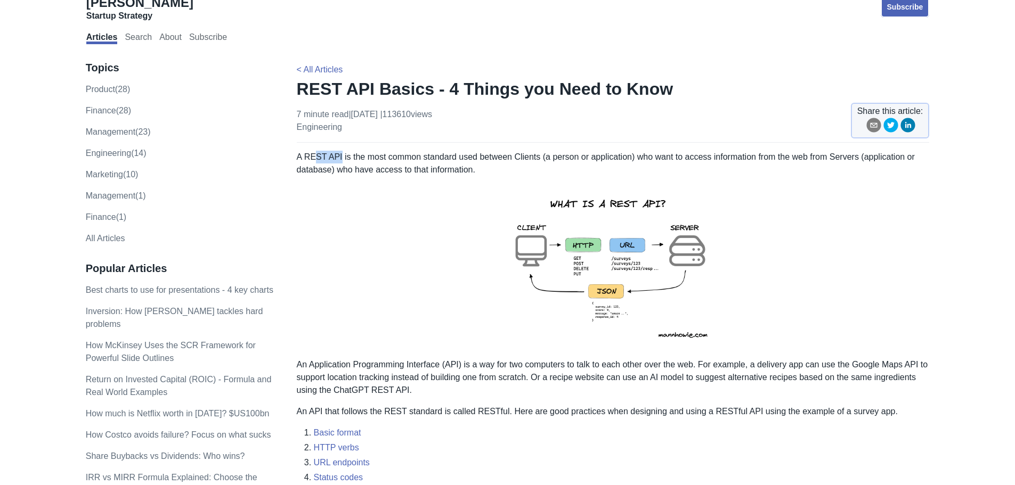
drag, startPoint x: 314, startPoint y: 159, endPoint x: 339, endPoint y: 157, distance: 25.1
click at [338, 157] on p "A REST API is the most common standard used between Clients (a person or applic…" at bounding box center [613, 164] width 633 height 26
drag, startPoint x: 372, startPoint y: 158, endPoint x: 394, endPoint y: 157, distance: 22.4
click at [394, 157] on p "A REST API is the most common standard used between Clients (a person or applic…" at bounding box center [613, 164] width 633 height 26
drag, startPoint x: 313, startPoint y: 365, endPoint x: 465, endPoint y: 364, distance: 151.3
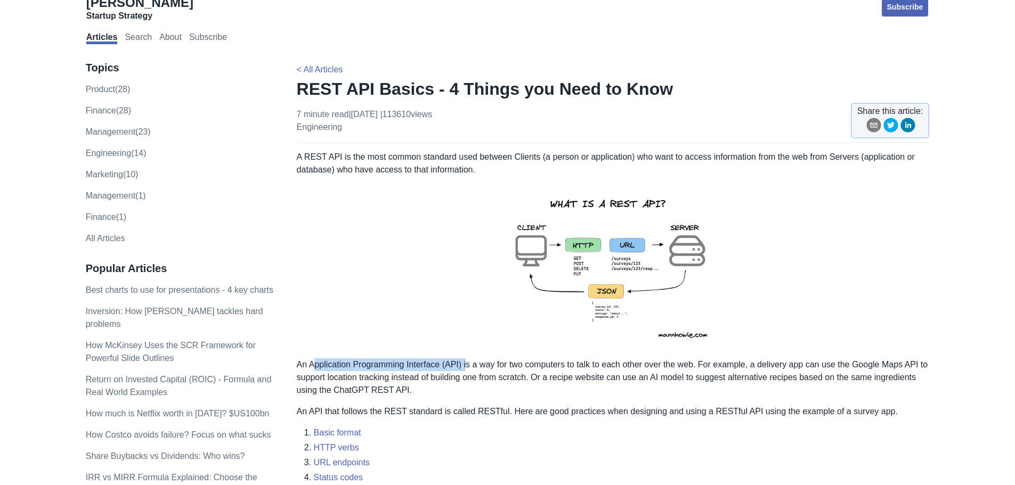
click at [465, 364] on p "An Application Programming Interface (API) is a way for two computers to talk t…" at bounding box center [613, 378] width 633 height 38
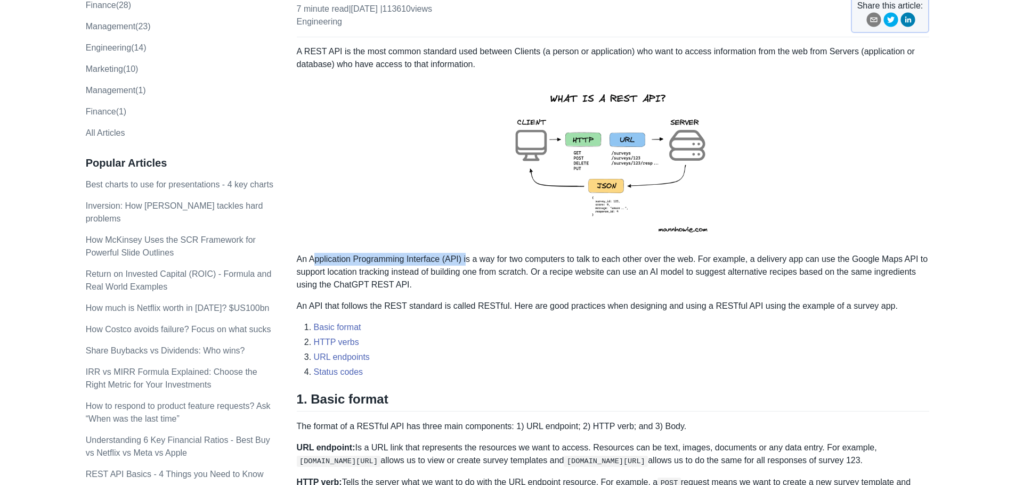
scroll to position [123, 0]
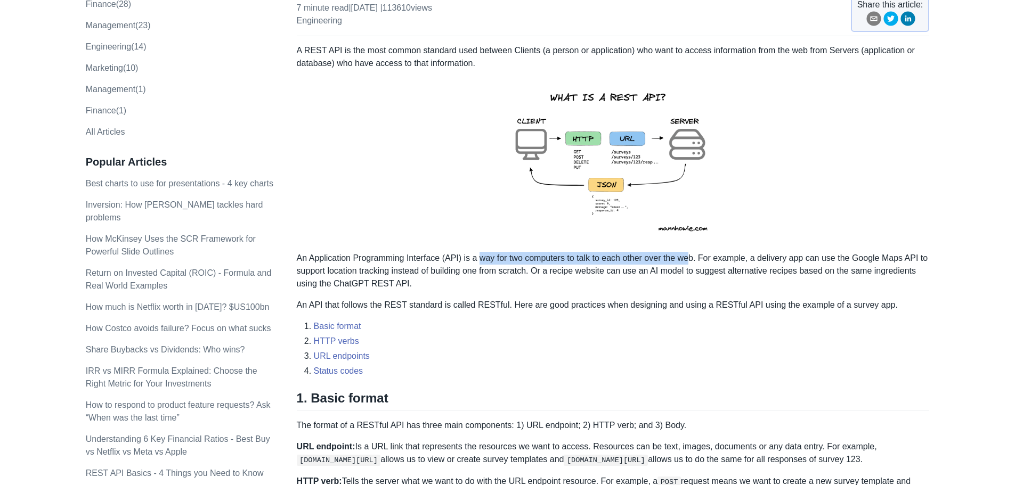
drag, startPoint x: 478, startPoint y: 259, endPoint x: 690, endPoint y: 260, distance: 212.1
click at [690, 260] on p "An Application Programming Interface (API) is a way for two computers to talk t…" at bounding box center [613, 271] width 633 height 38
click at [694, 270] on p "An Application Programming Interface (API) is a way for two computers to talk t…" at bounding box center [613, 271] width 633 height 38
drag, startPoint x: 694, startPoint y: 261, endPoint x: 298, endPoint y: 255, distance: 395.4
click at [298, 255] on p "An Application Programming Interface (API) is a way for two computers to talk t…" at bounding box center [613, 271] width 633 height 38
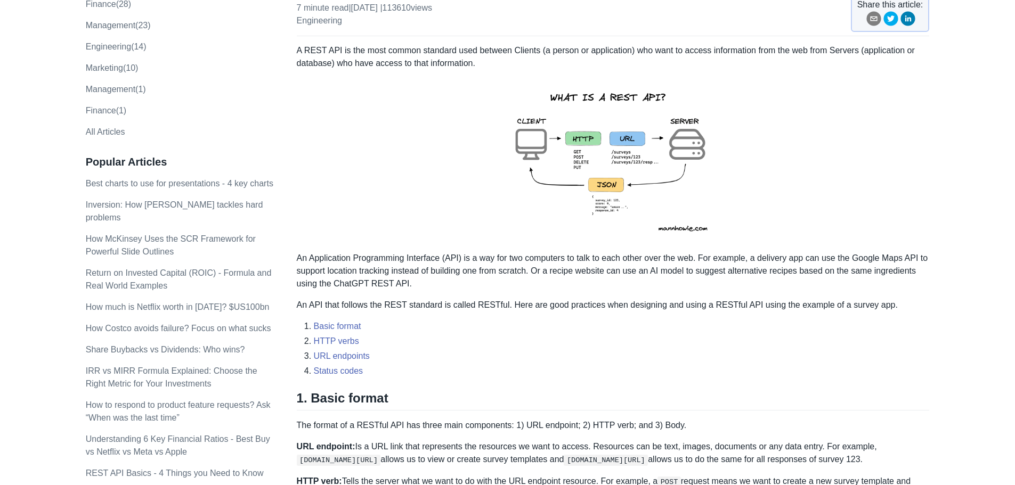
click at [432, 272] on p "An Application Programming Interface (API) is a way for two computers to talk t…" at bounding box center [613, 271] width 633 height 38
